Goal: Transaction & Acquisition: Purchase product/service

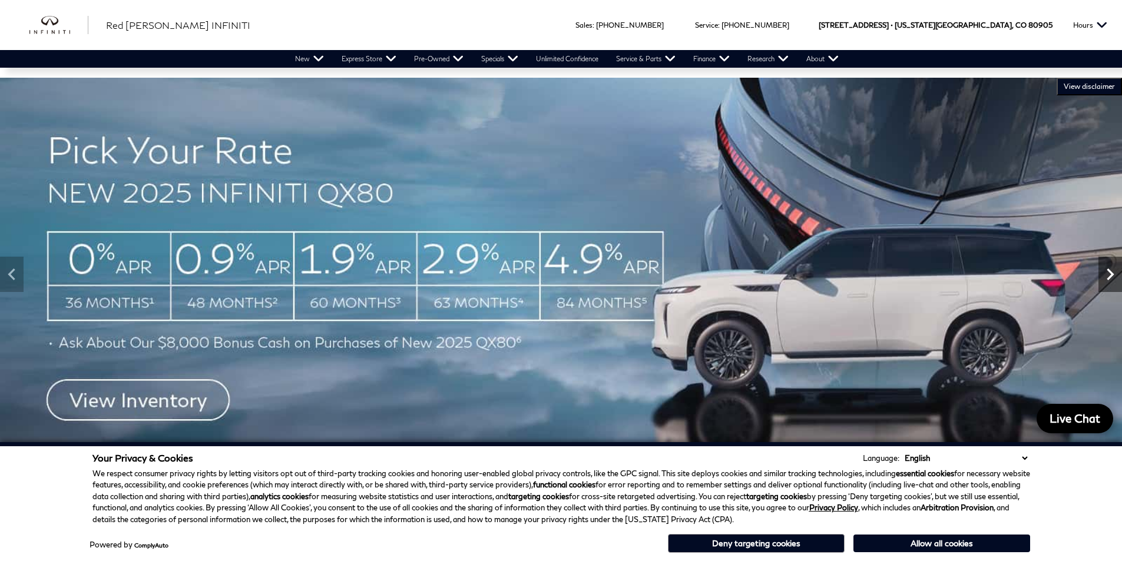
click at [1109, 279] on icon "Next" at bounding box center [1109, 275] width 7 height 12
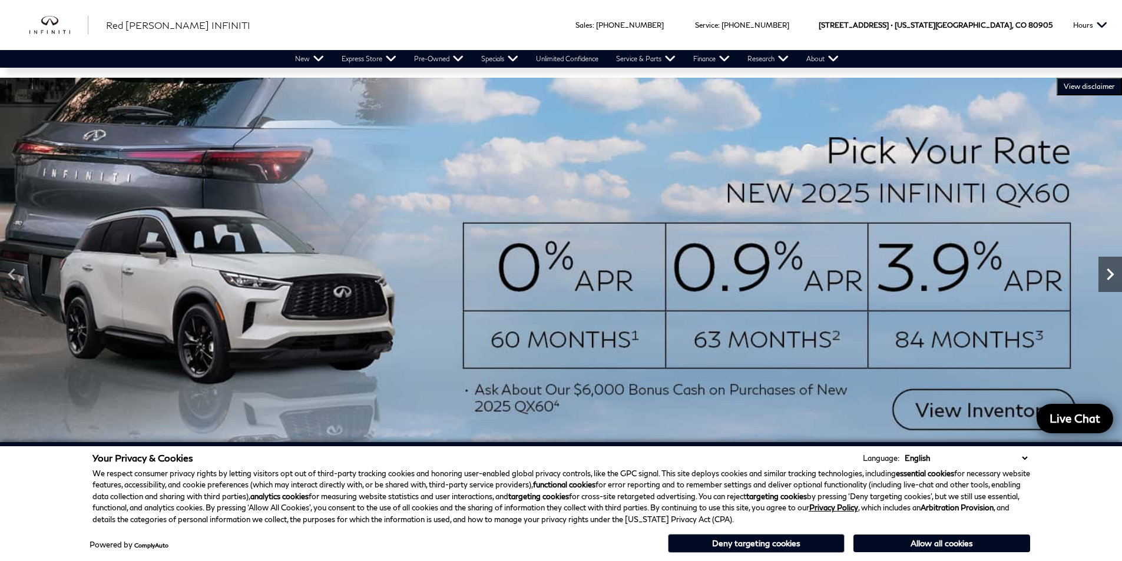
click at [1109, 279] on icon "Next" at bounding box center [1110, 275] width 24 height 24
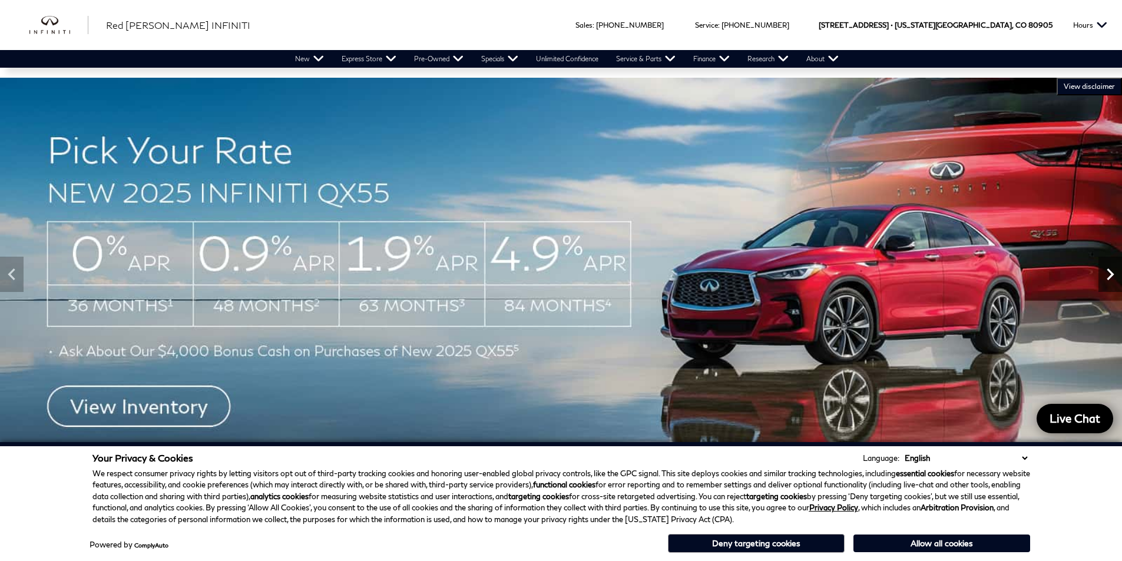
click at [1109, 279] on icon "Next" at bounding box center [1110, 275] width 24 height 24
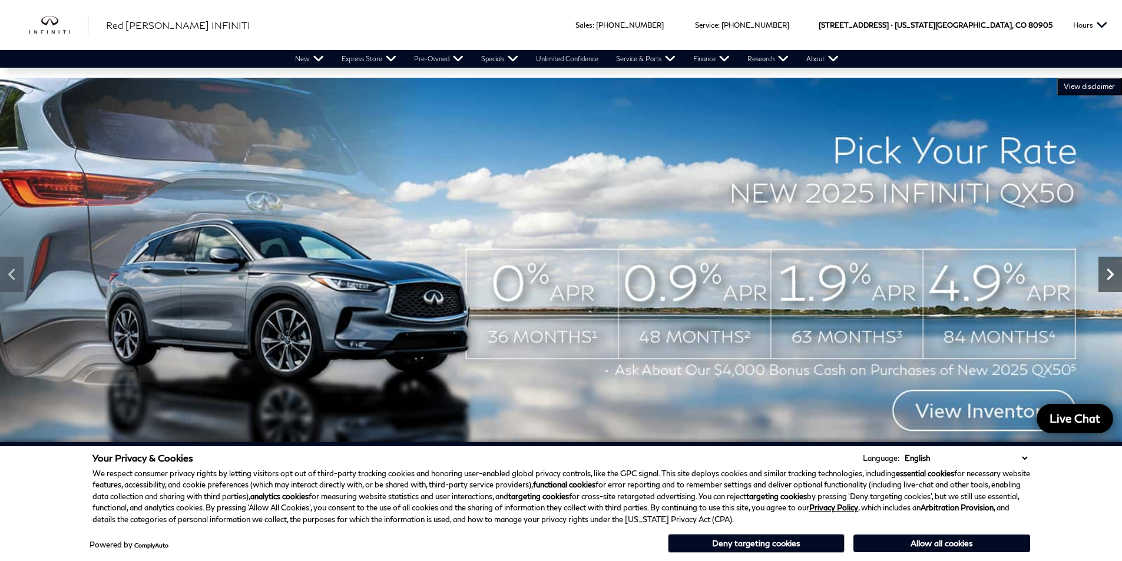
click at [1109, 279] on icon "Next" at bounding box center [1110, 275] width 24 height 24
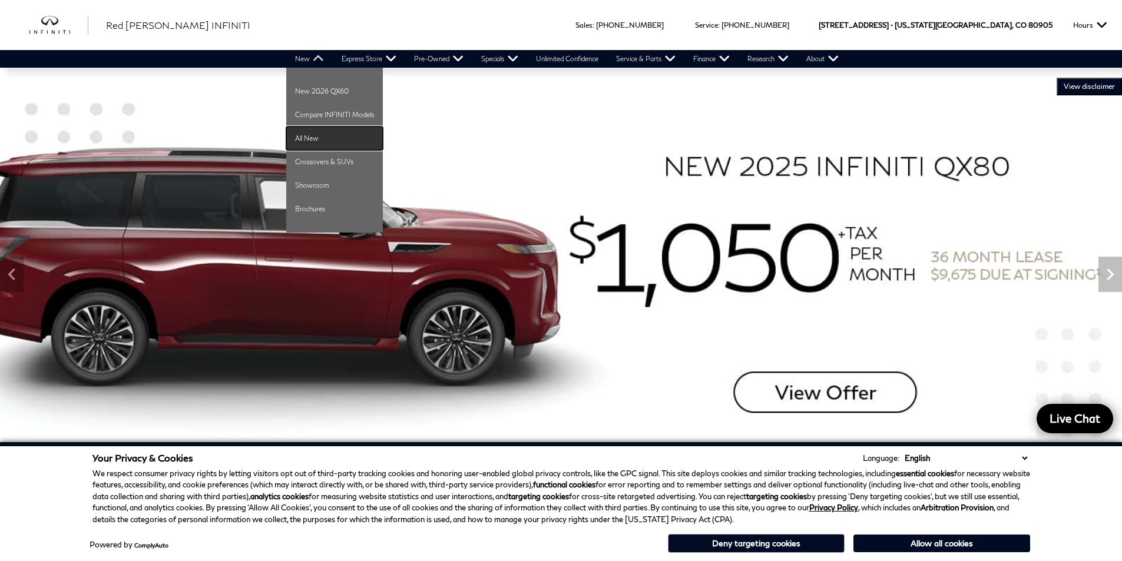
click at [307, 134] on link "All New" at bounding box center [334, 139] width 97 height 24
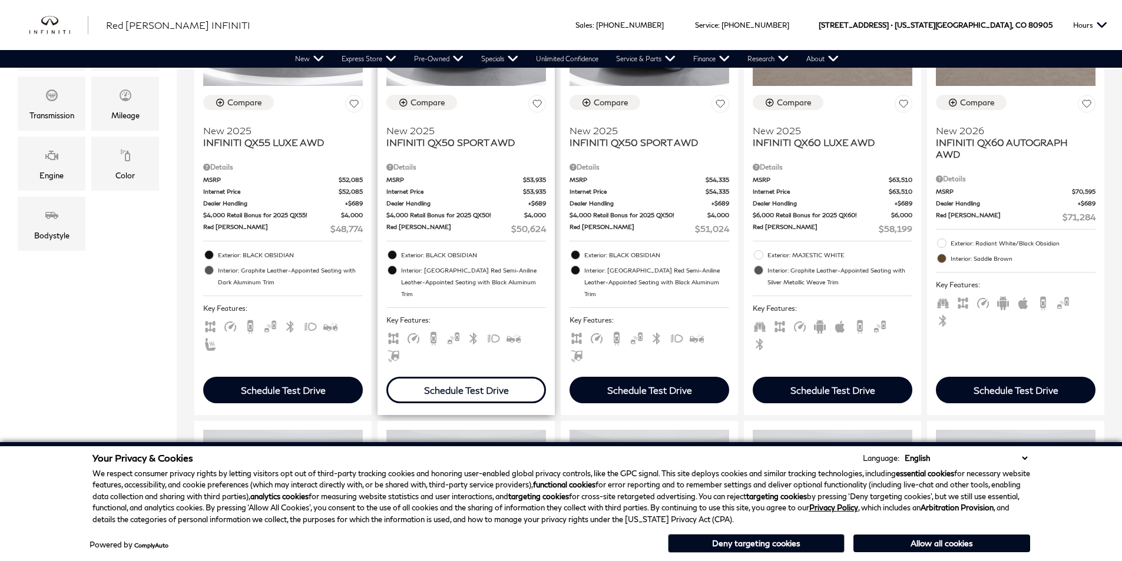
scroll to position [412, 0]
click at [477, 377] on div "Schedule Test Drive" at bounding box center [466, 390] width 160 height 26
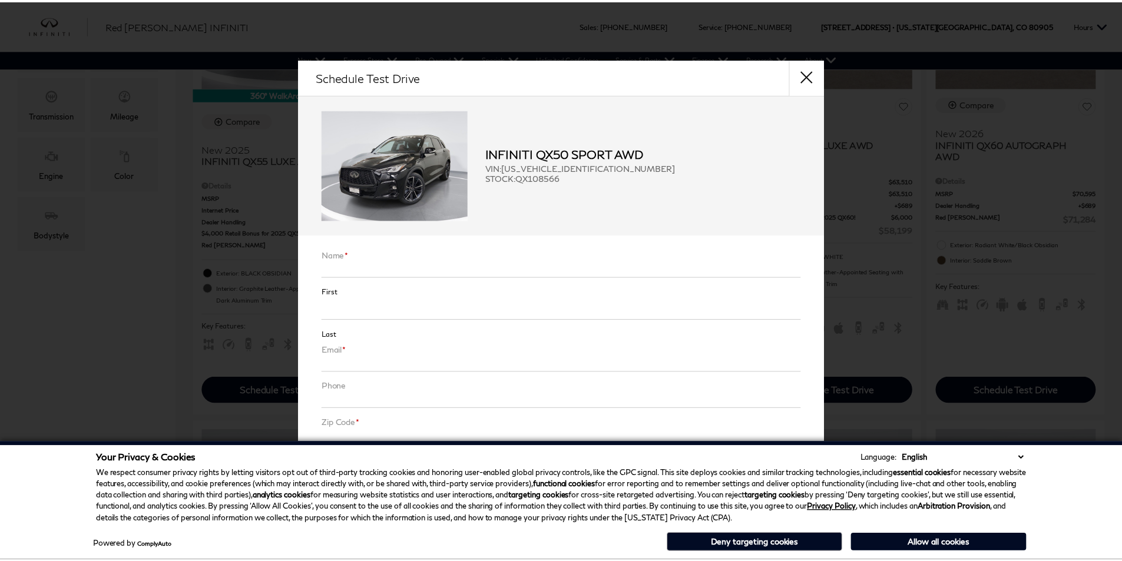
scroll to position [118, 0]
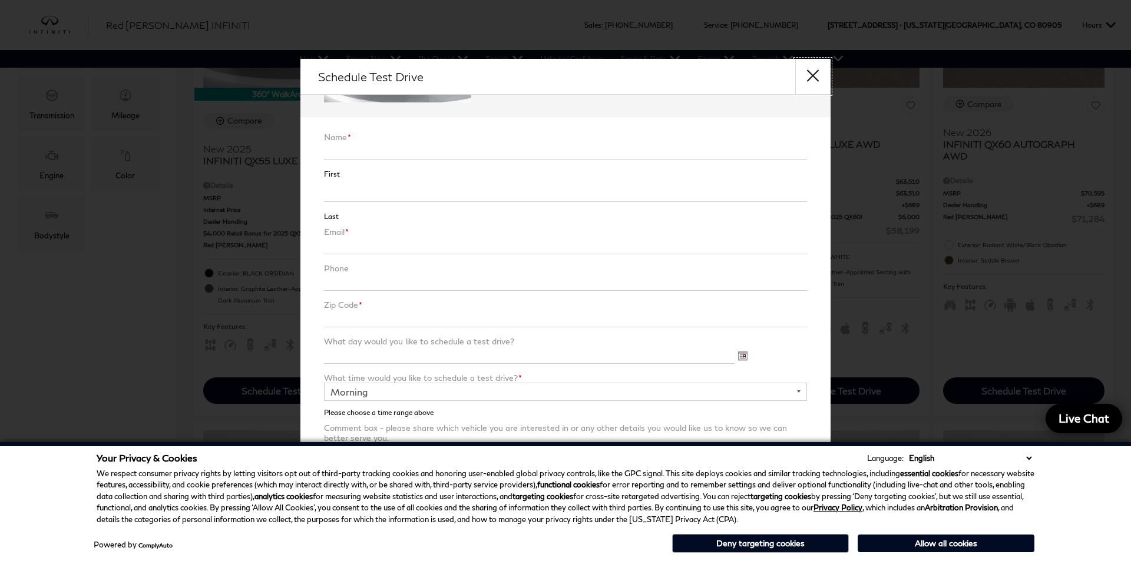
click at [806, 78] on button "close" at bounding box center [812, 76] width 35 height 35
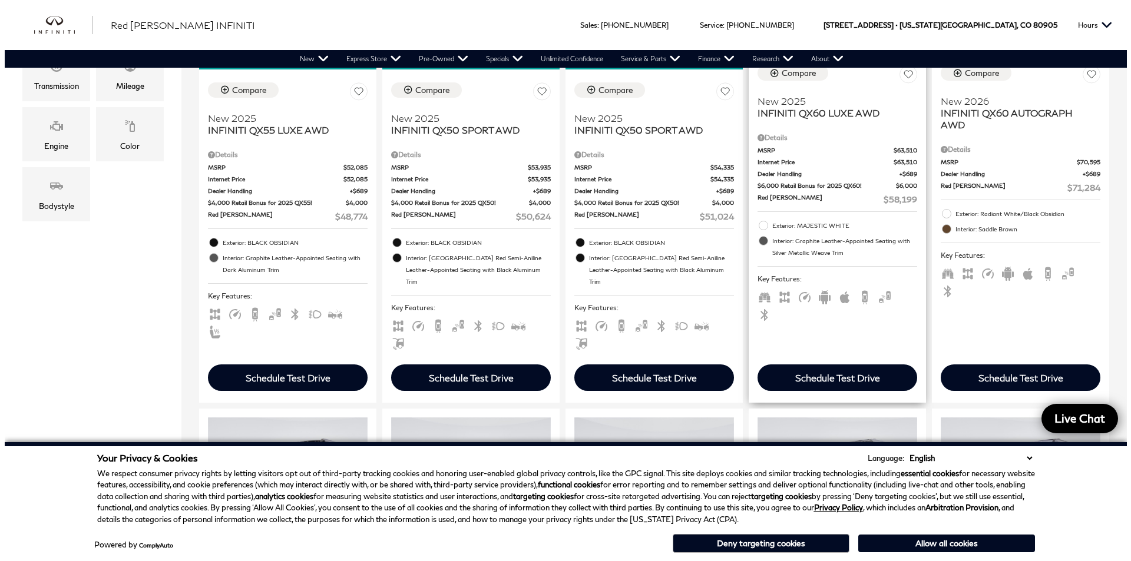
scroll to position [471, 0]
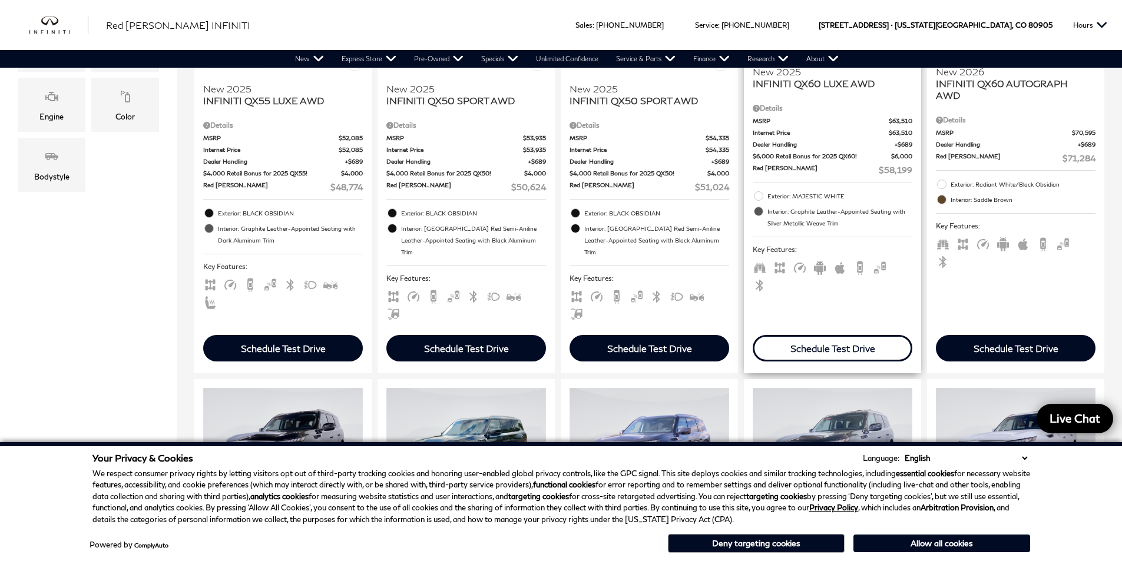
click at [817, 343] on div "Schedule Test Drive" at bounding box center [832, 348] width 85 height 11
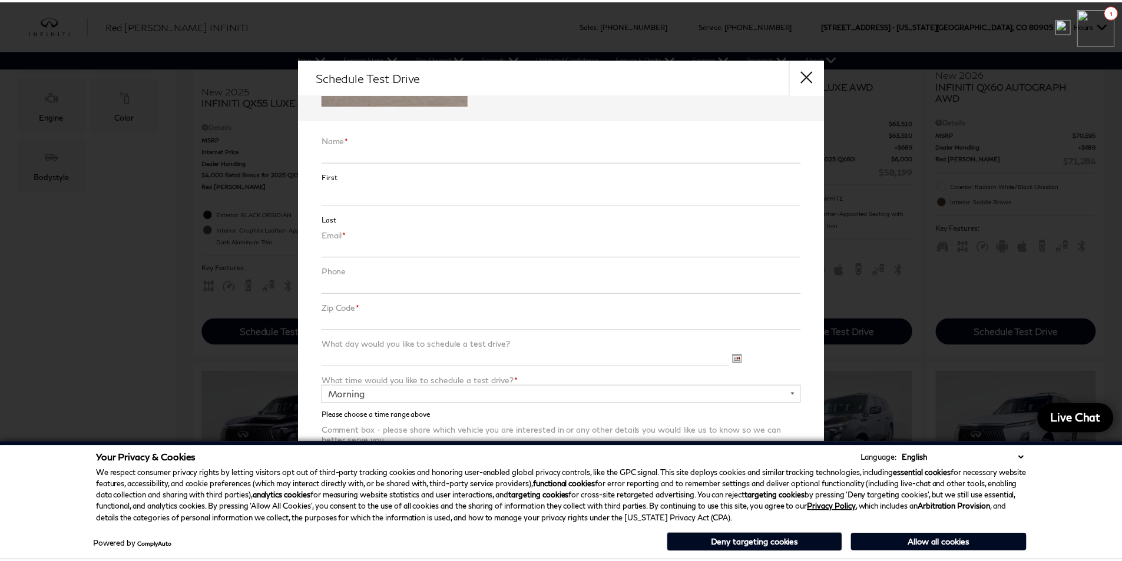
scroll to position [114, 0]
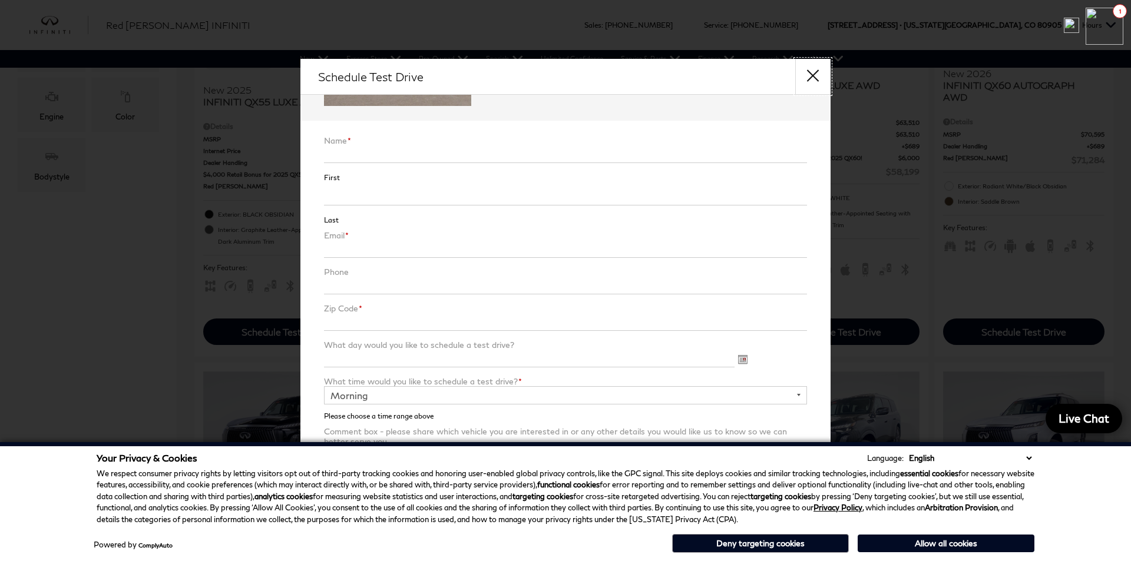
click at [812, 68] on button "close" at bounding box center [812, 76] width 35 height 35
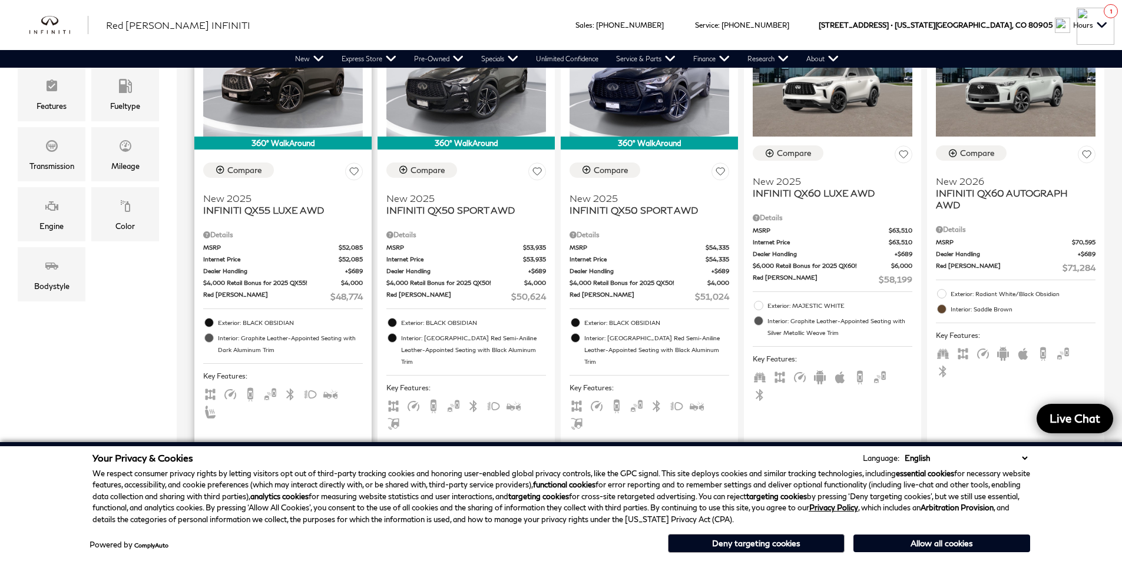
scroll to position [294, 0]
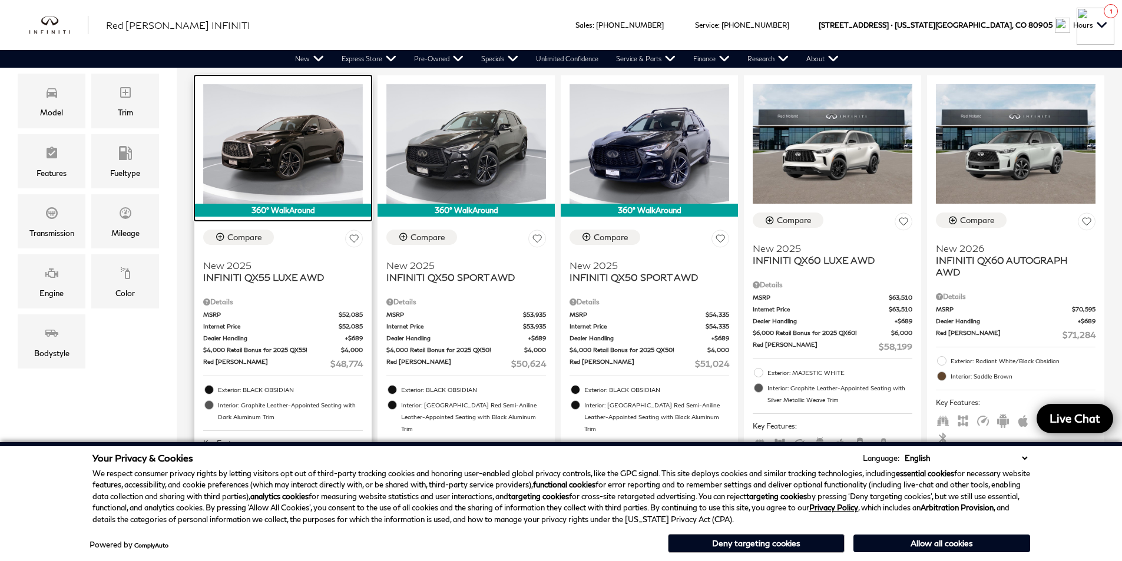
click at [284, 167] on img at bounding box center [283, 144] width 160 height 120
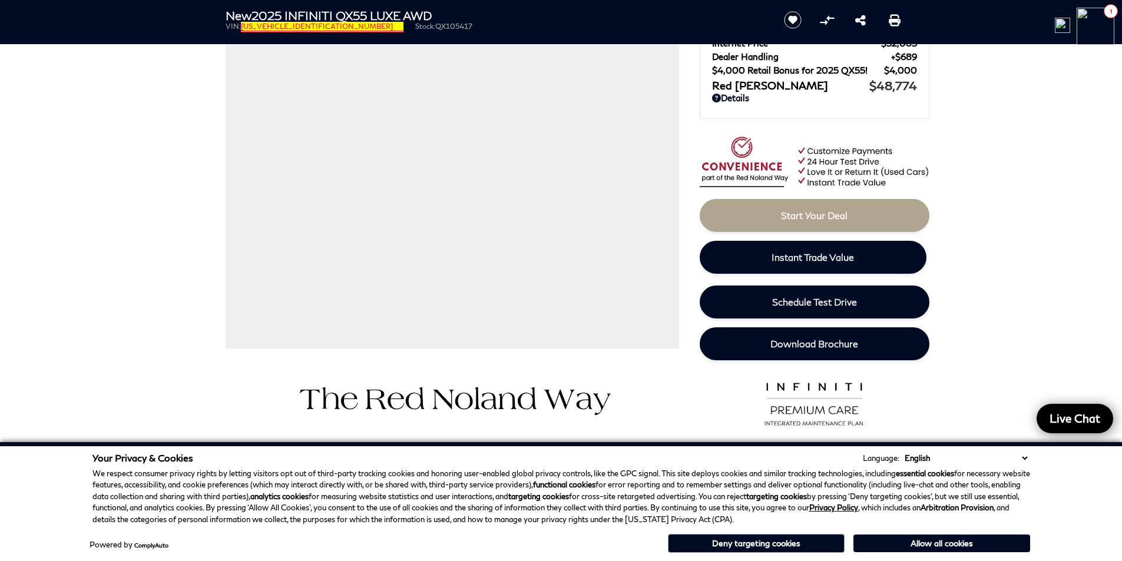
scroll to position [118, 0]
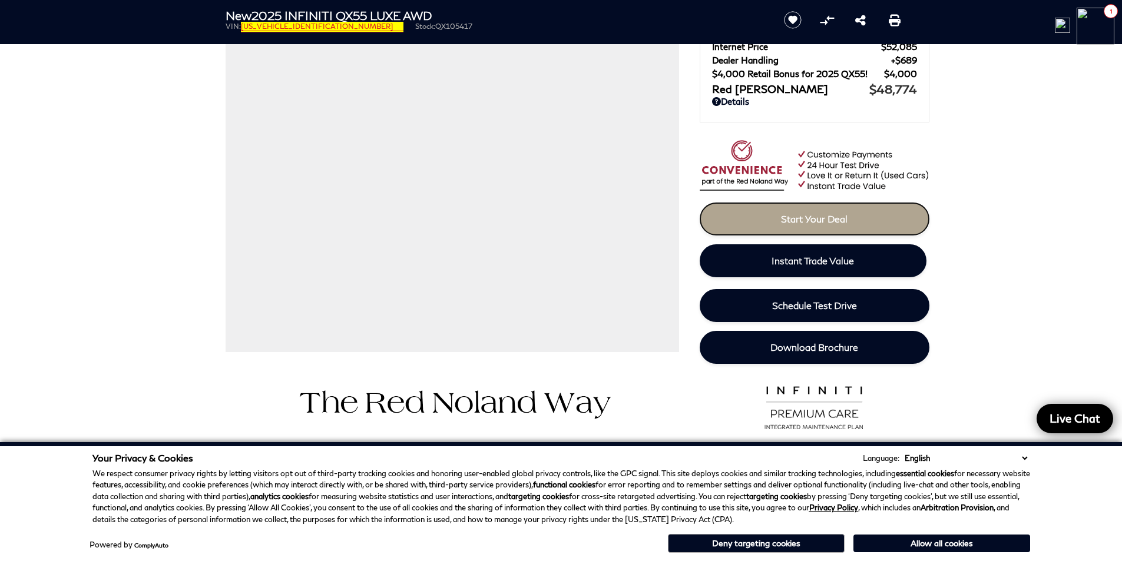
click at [811, 217] on span "Start Your Deal" at bounding box center [814, 218] width 67 height 11
